Goal: Navigation & Orientation: Understand site structure

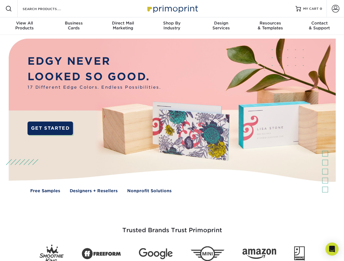
click at [172, 131] on img at bounding box center [172, 120] width 340 height 170
click at [9, 9] on span at bounding box center [8, 8] width 7 height 7
click at [335, 9] on span at bounding box center [336, 9] width 8 height 8
click at [24, 26] on div "View All Products" at bounding box center [24, 26] width 49 height 10
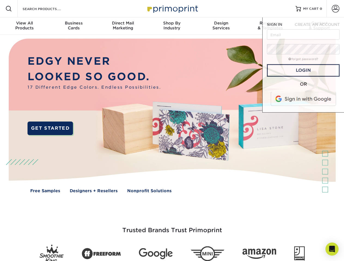
click at [73, 26] on div "Business Cards" at bounding box center [73, 26] width 49 height 10
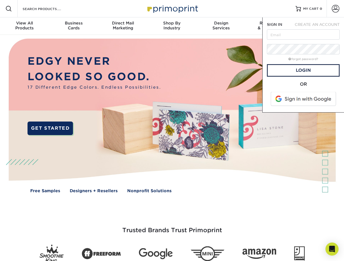
click at [123, 26] on div "Direct Mail Marketing" at bounding box center [122, 26] width 49 height 10
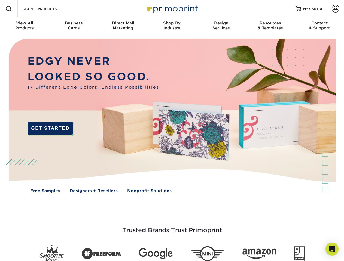
click at [172, 26] on div "Shop By Industry" at bounding box center [171, 26] width 49 height 10
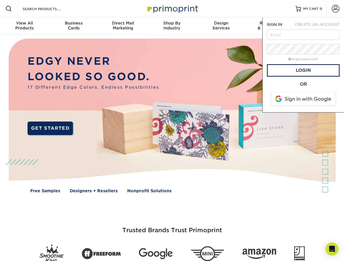
click at [221, 26] on div "Design Services" at bounding box center [221, 26] width 49 height 10
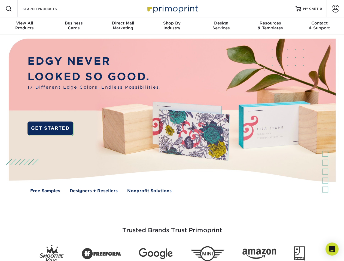
click at [270, 26] on span "SIGN IN" at bounding box center [274, 24] width 15 height 4
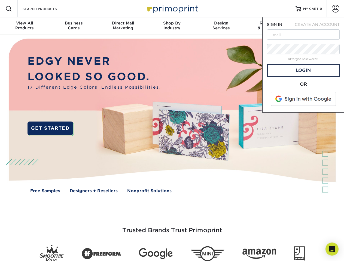
click at [319, 26] on div "Contact & Support" at bounding box center [319, 26] width 49 height 10
